Goal: Transaction & Acquisition: Book appointment/travel/reservation

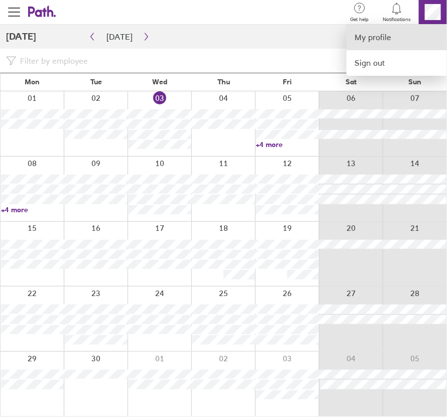
click at [392, 41] on link "My profile" at bounding box center [397, 38] width 100 height 26
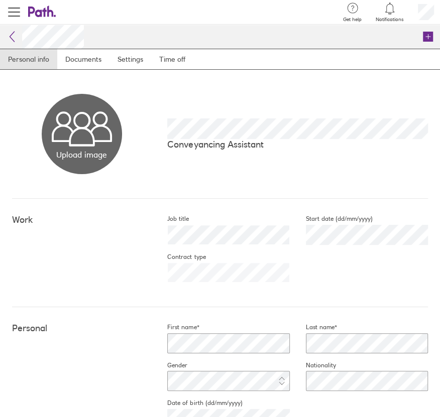
click at [12, 38] on icon at bounding box center [12, 37] width 12 height 12
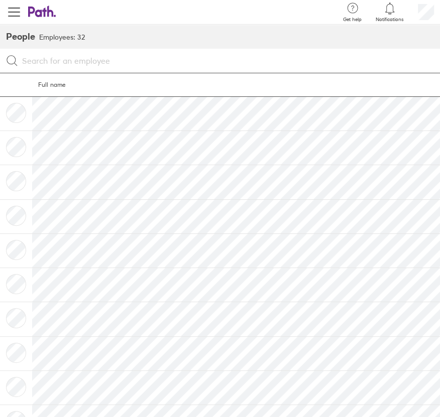
click at [36, 11] on icon at bounding box center [42, 12] width 28 height 12
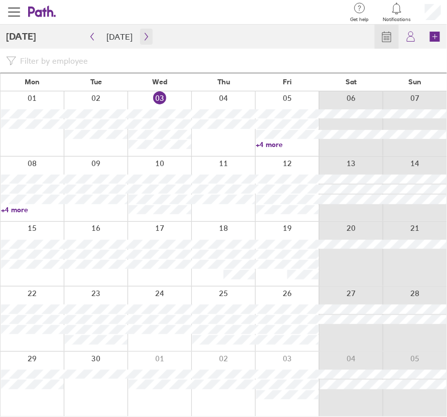
click at [143, 37] on icon "button" at bounding box center [147, 37] width 8 height 8
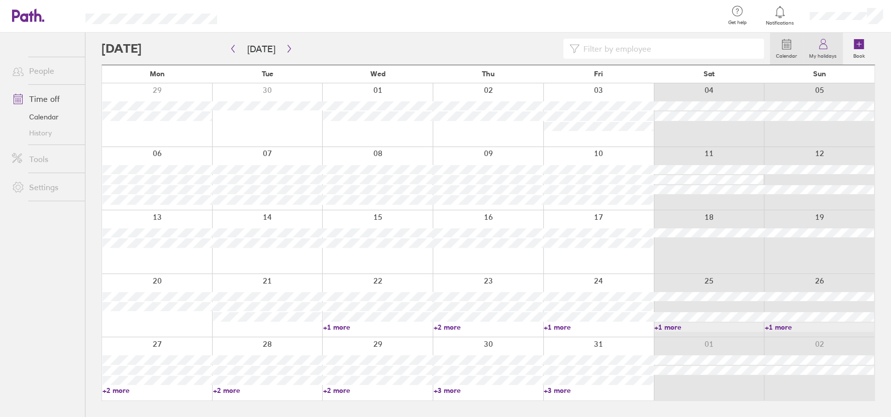
click at [447, 48] on link "My holidays" at bounding box center [823, 49] width 40 height 32
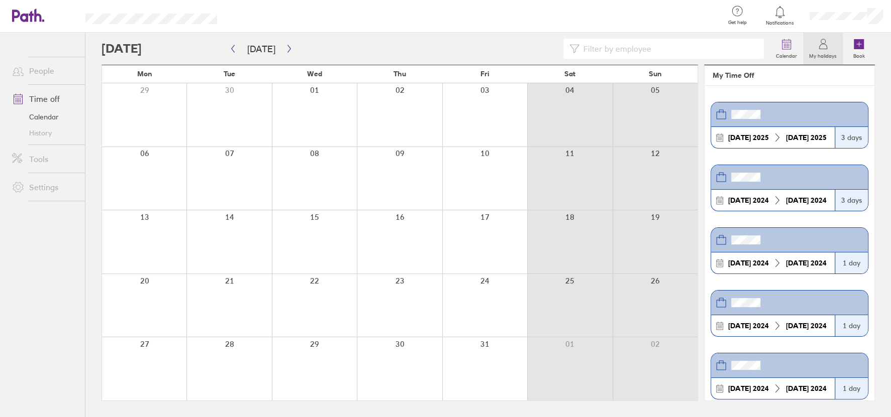
click at [56, 99] on link "Time off" at bounding box center [44, 99] width 81 height 20
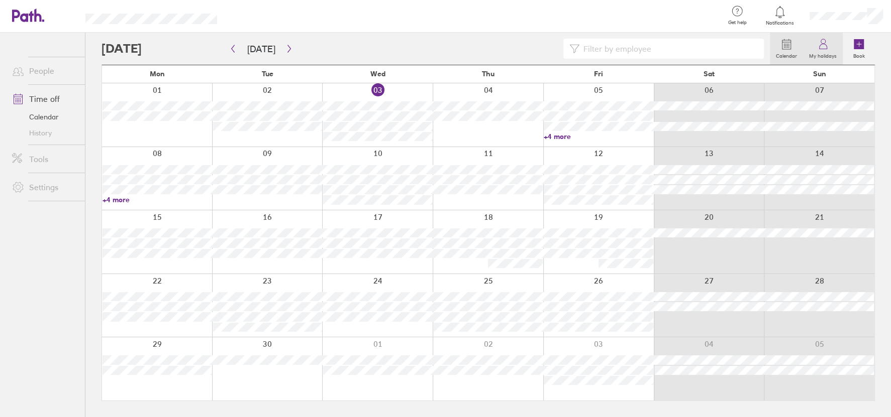
click at [447, 45] on icon at bounding box center [823, 44] width 12 height 12
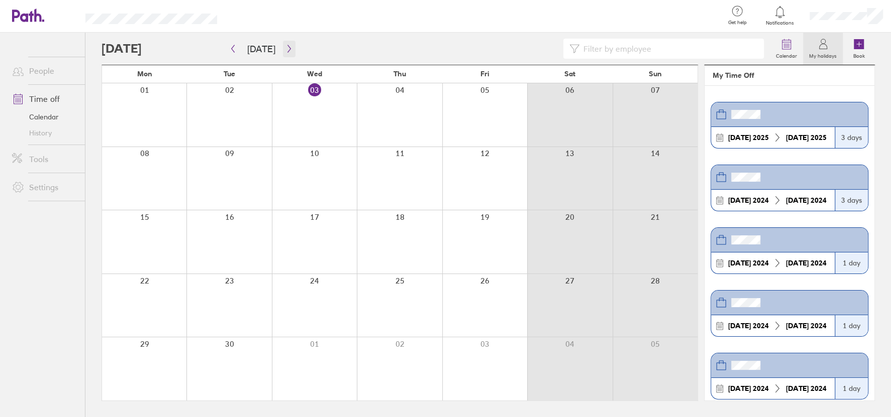
click at [285, 47] on icon "button" at bounding box center [289, 49] width 8 height 8
click at [161, 234] on div at bounding box center [144, 241] width 84 height 63
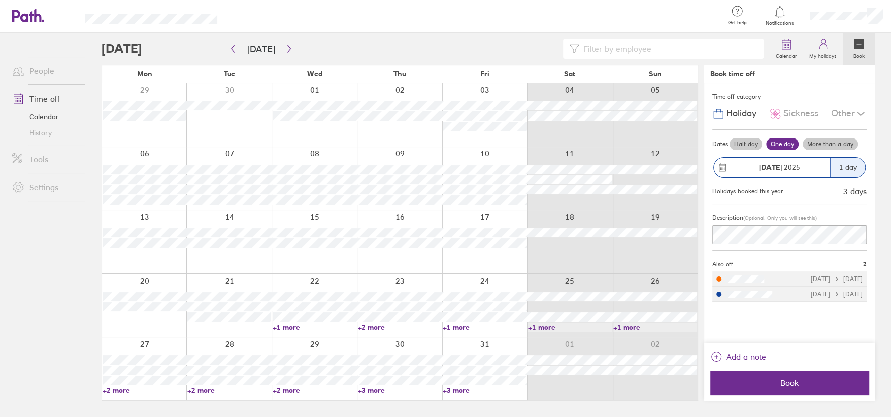
click at [164, 217] on div at bounding box center [144, 241] width 84 height 63
click at [447, 144] on label "More than a day" at bounding box center [829, 144] width 55 height 12
click at [0, 0] on input "More than a day" at bounding box center [0, 0] width 0 height 0
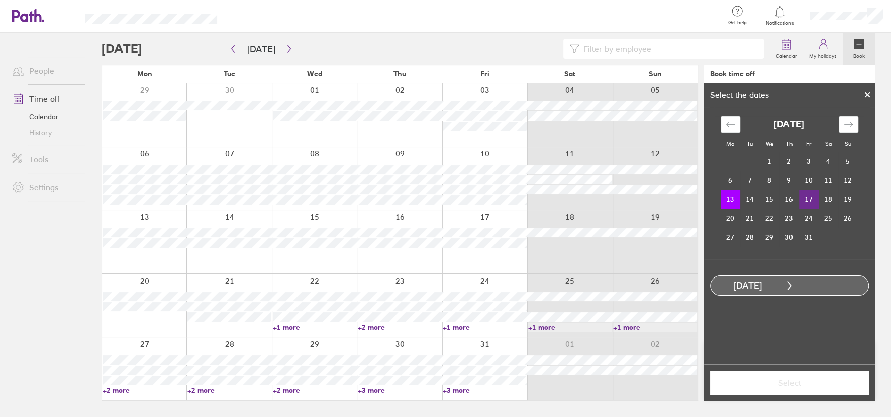
click at [447, 202] on td "17" at bounding box center [809, 199] width 20 height 19
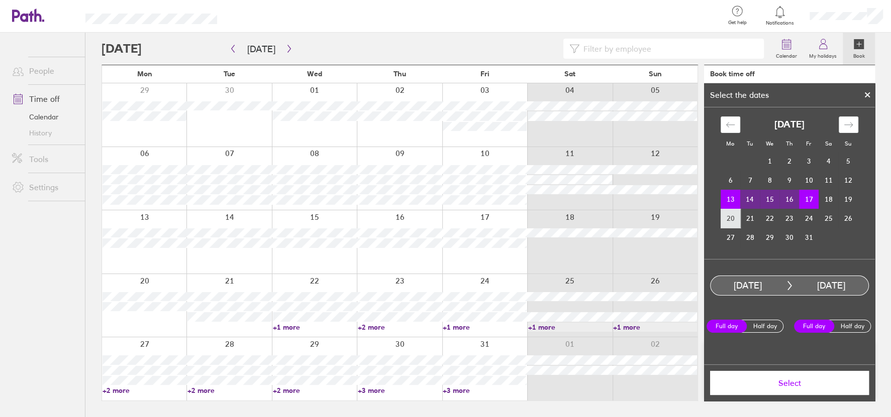
click at [447, 219] on td "20" at bounding box center [730, 218] width 20 height 19
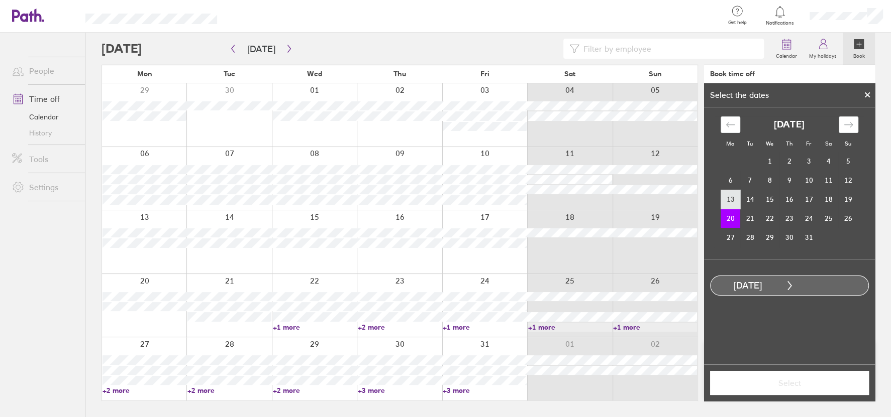
click at [447, 204] on td "13" at bounding box center [730, 199] width 20 height 19
click at [447, 198] on td "17" at bounding box center [809, 199] width 20 height 19
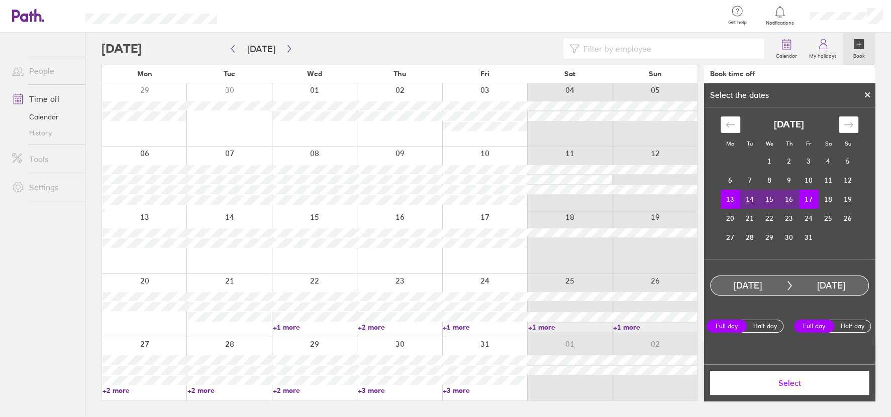
click at [447, 383] on span "Select" at bounding box center [789, 383] width 145 height 9
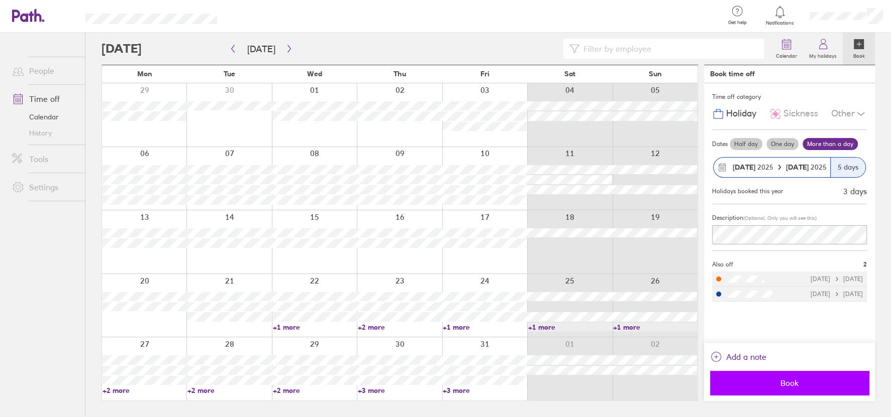
click at [447, 376] on button "Book" at bounding box center [789, 383] width 159 height 24
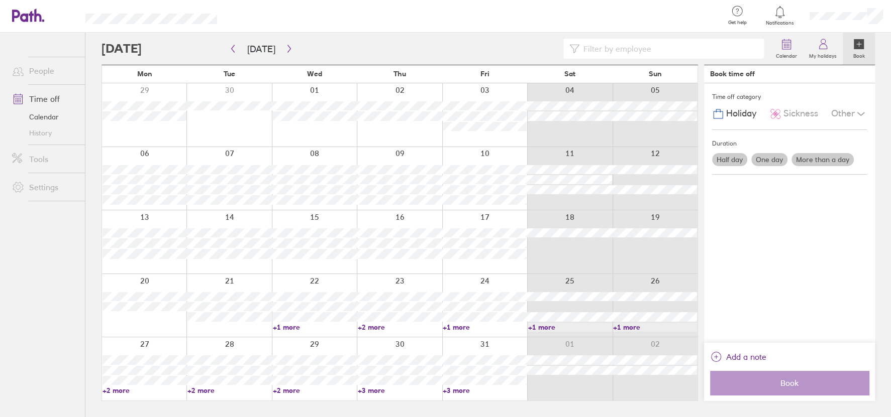
click at [125, 320] on div at bounding box center [144, 305] width 84 height 63
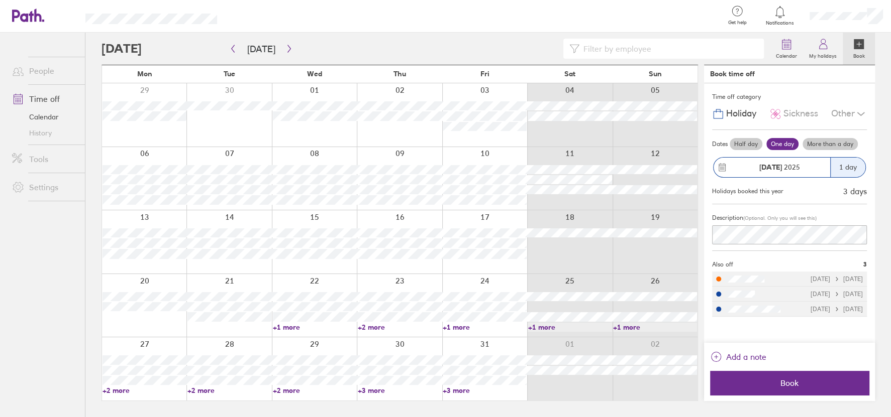
click at [447, 143] on label "More than a day" at bounding box center [829, 144] width 55 height 12
click at [0, 0] on input "More than a day" at bounding box center [0, 0] width 0 height 0
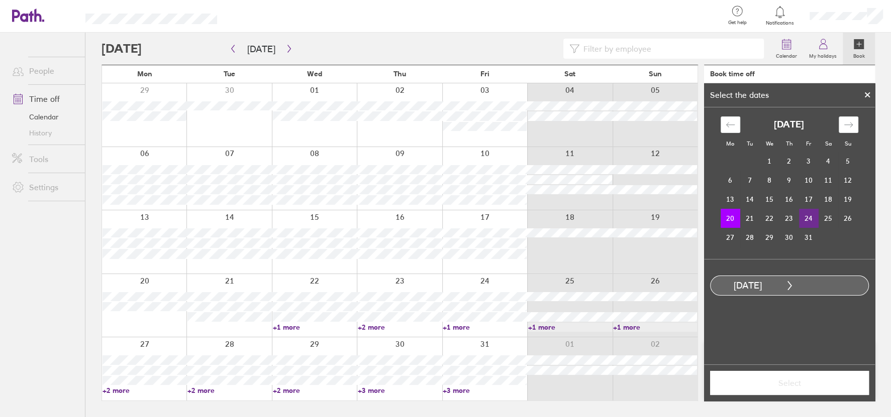
click at [447, 219] on td "24" at bounding box center [809, 218] width 20 height 19
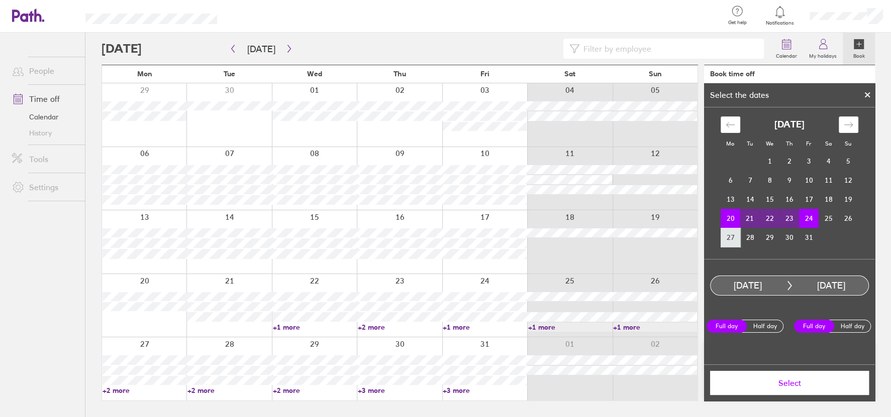
click at [447, 238] on td "27" at bounding box center [730, 237] width 20 height 19
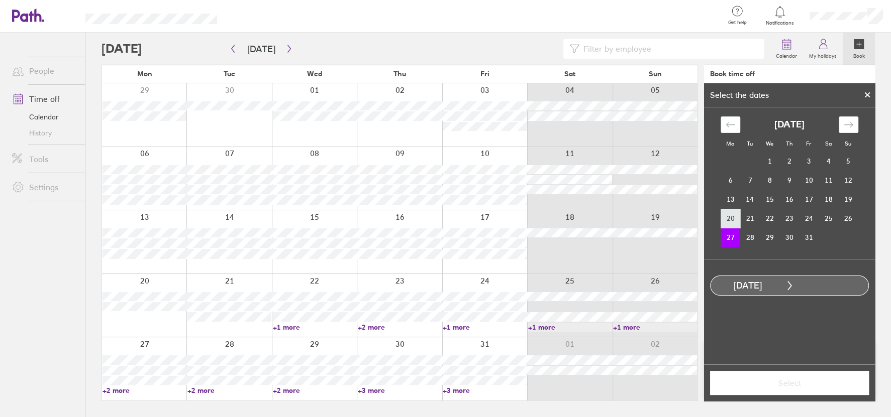
click at [447, 217] on td "20" at bounding box center [730, 218] width 20 height 19
click at [447, 219] on td "24" at bounding box center [809, 218] width 20 height 19
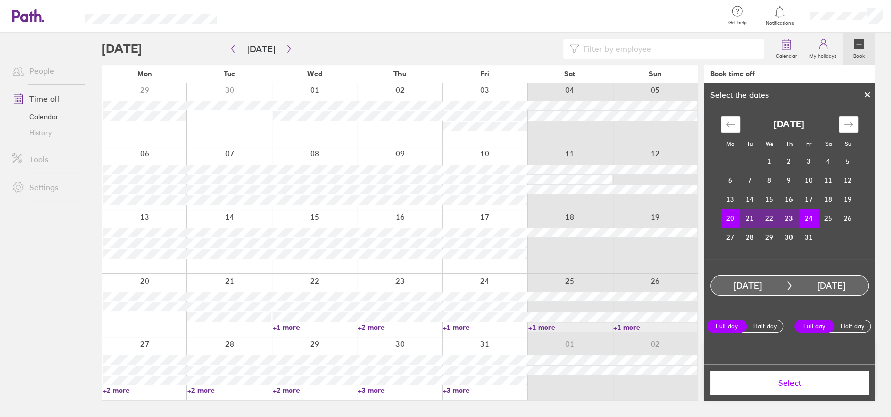
click at [447, 379] on span "Select" at bounding box center [789, 383] width 145 height 9
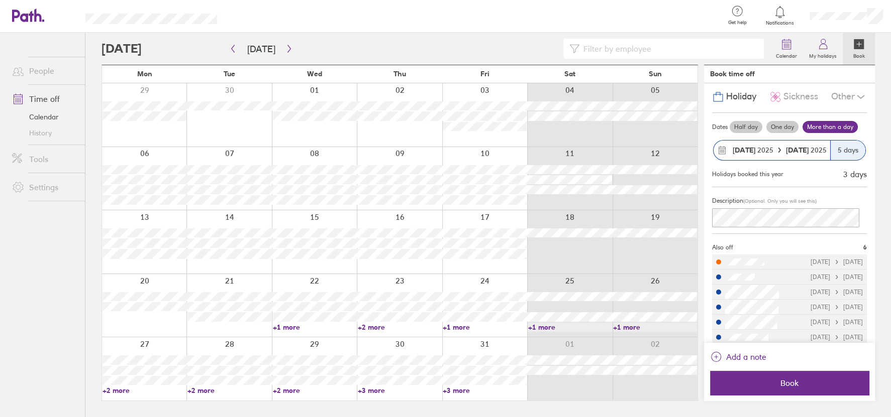
scroll to position [24, 0]
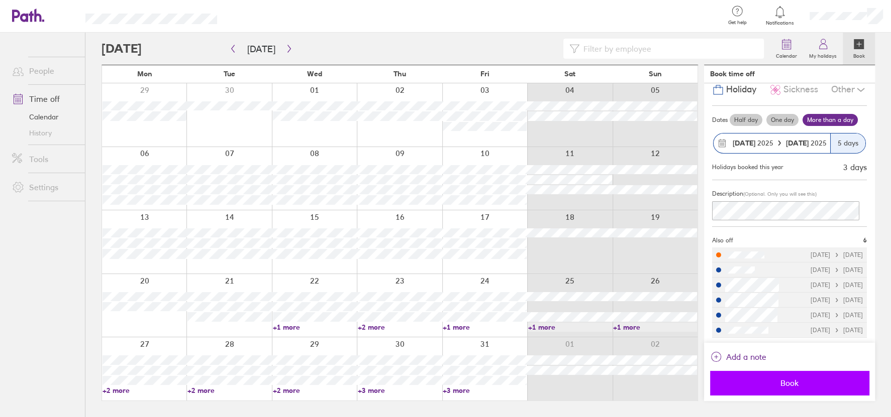
click at [447, 378] on button "Book" at bounding box center [789, 383] width 159 height 24
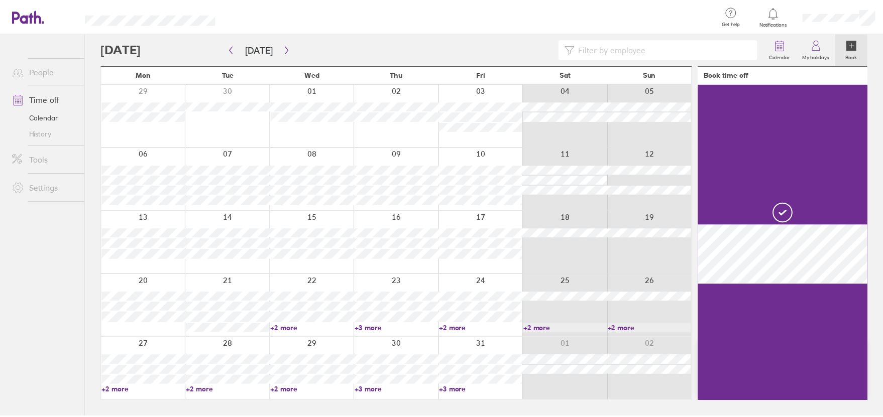
scroll to position [0, 0]
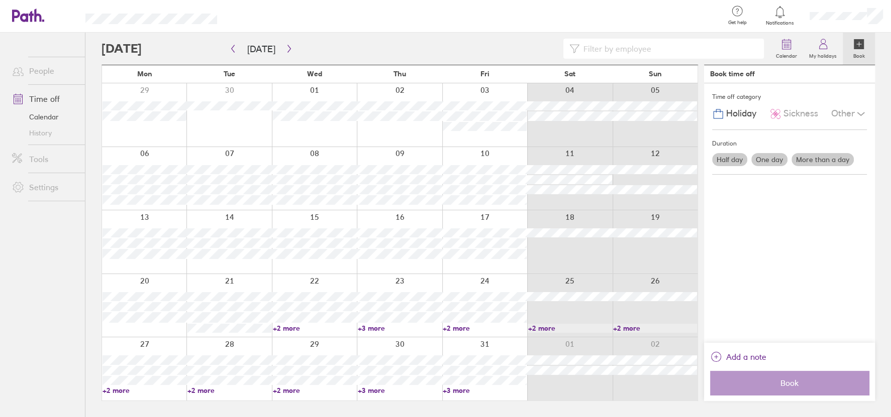
click at [122, 393] on link "+2 more" at bounding box center [144, 390] width 84 height 9
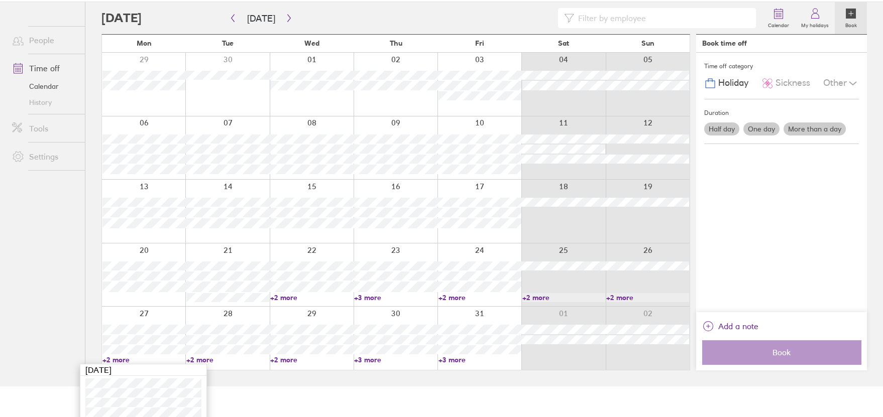
scroll to position [45, 0]
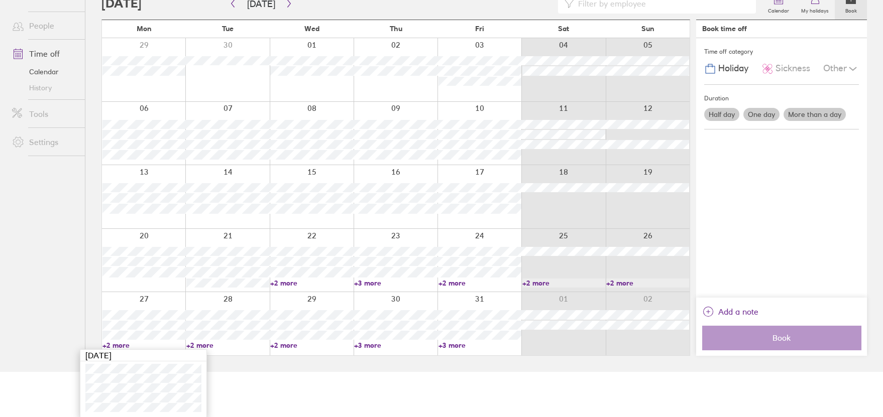
click at [165, 294] on div at bounding box center [143, 323] width 83 height 63
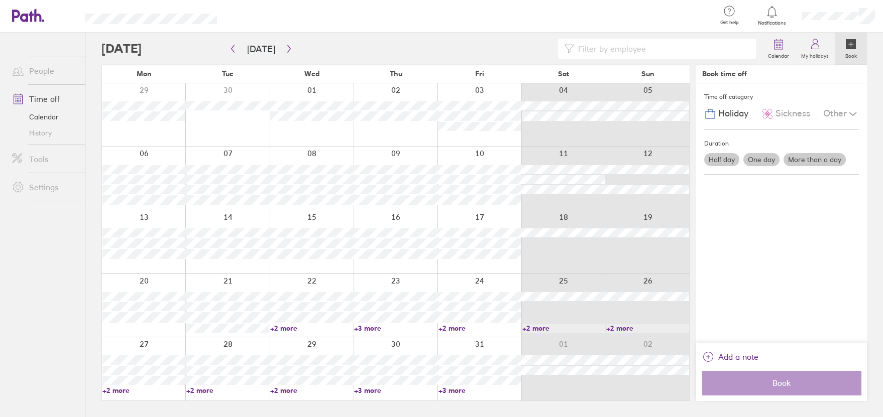
scroll to position [0, 0]
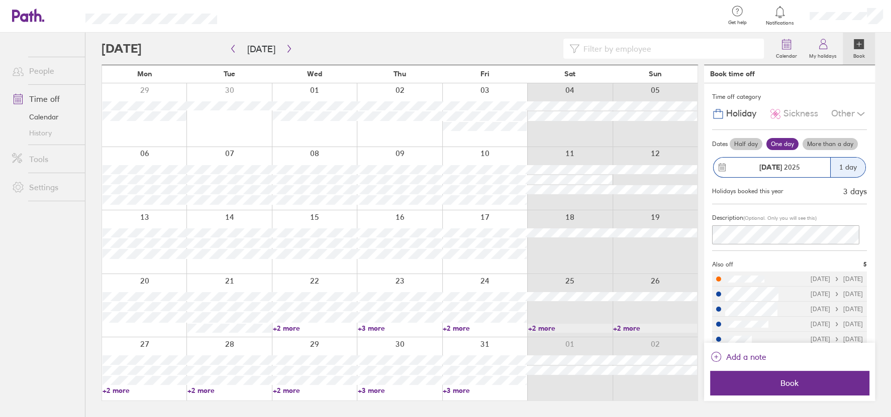
click at [162, 346] on div at bounding box center [144, 369] width 84 height 63
click at [447, 142] on label "More than a day" at bounding box center [829, 144] width 55 height 12
click at [0, 0] on input "More than a day" at bounding box center [0, 0] width 0 height 0
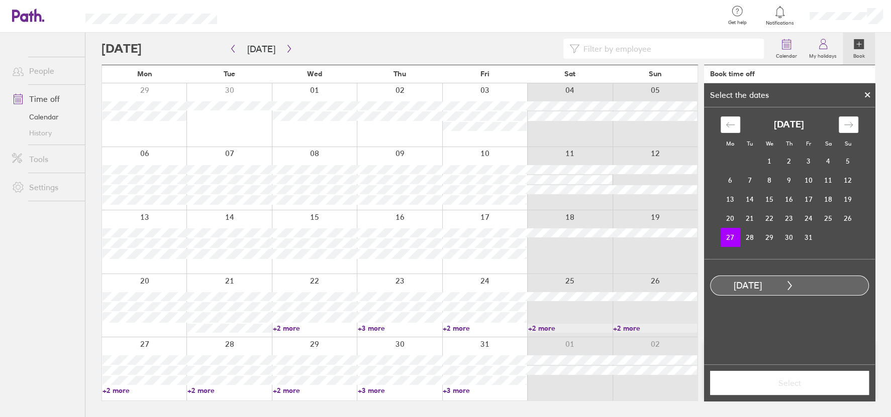
click at [447, 94] on icon at bounding box center [867, 95] width 7 height 6
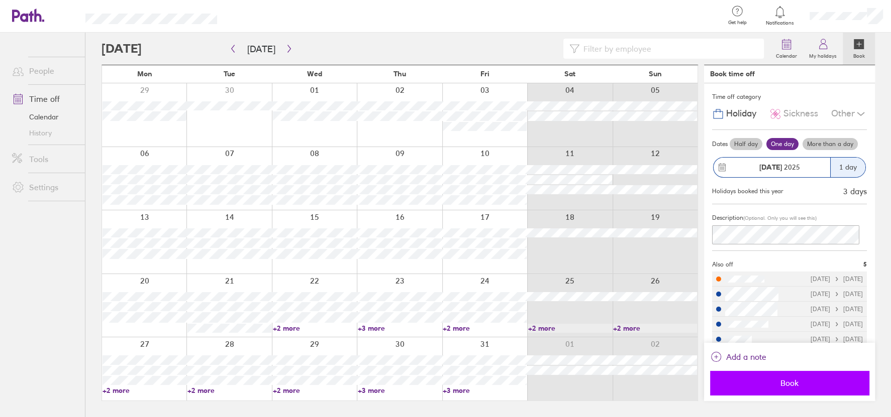
click at [447, 384] on span "Book" at bounding box center [789, 383] width 145 height 9
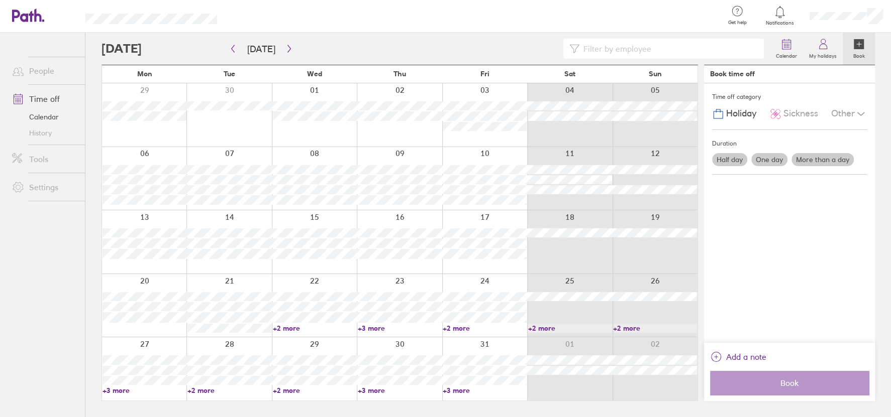
click at [123, 389] on link "+3 more" at bounding box center [144, 390] width 84 height 9
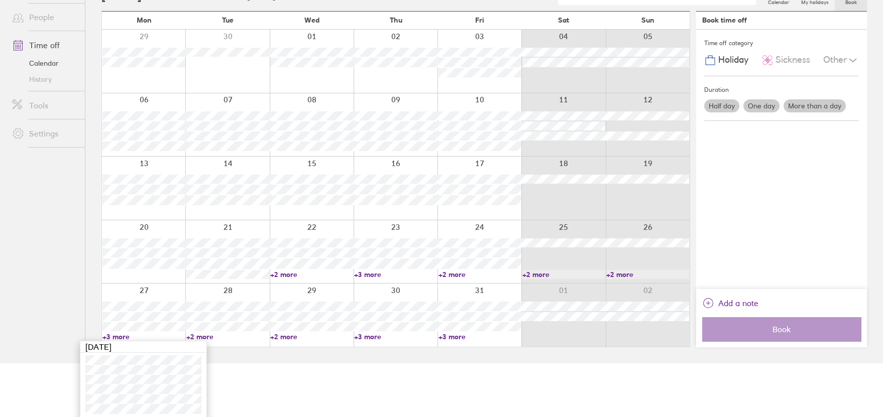
scroll to position [56, 0]
click at [49, 203] on ul "People Time off Calendar History Tools Settings" at bounding box center [42, 153] width 85 height 352
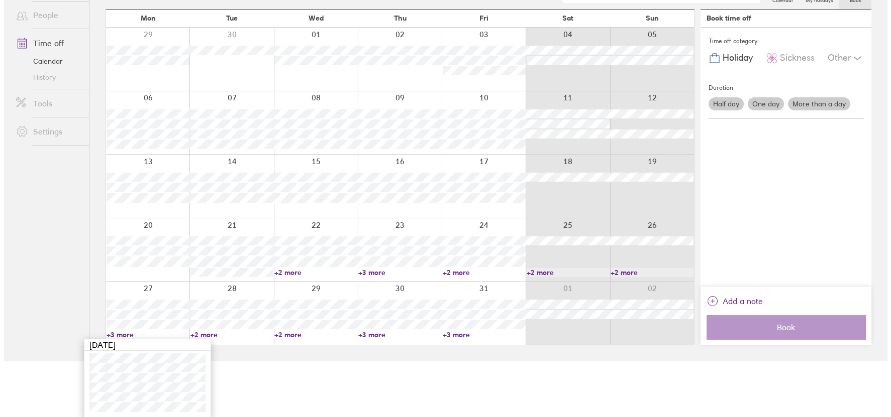
scroll to position [0, 0]
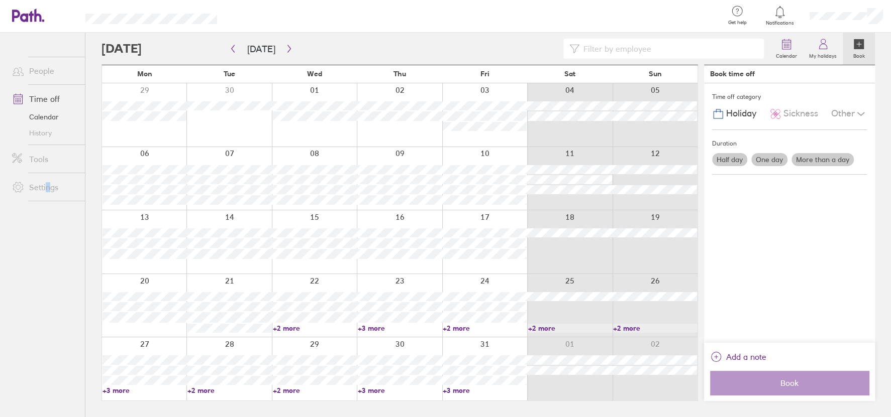
click at [48, 222] on ul "People Time off Calendar History Tools Settings" at bounding box center [42, 209] width 85 height 352
